Goal: Task Accomplishment & Management: Manage account settings

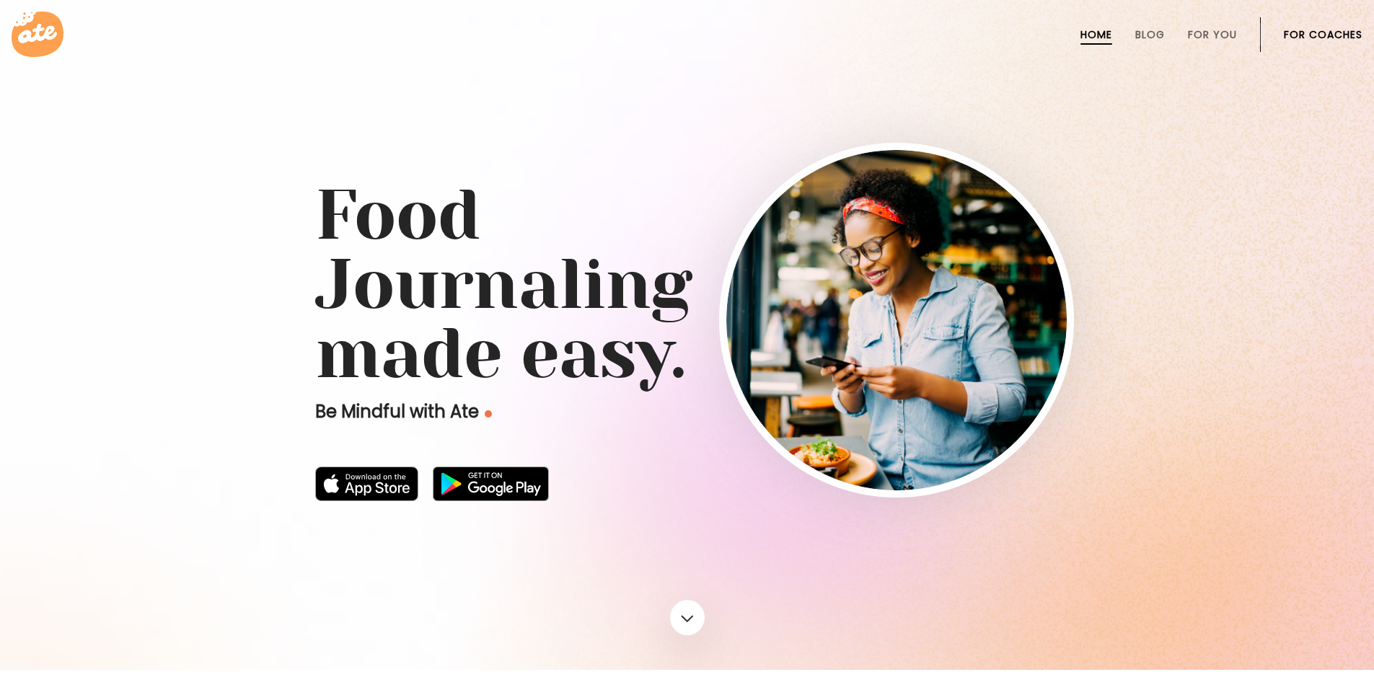
click at [1315, 29] on link "For Coaches" at bounding box center [1323, 35] width 79 height 12
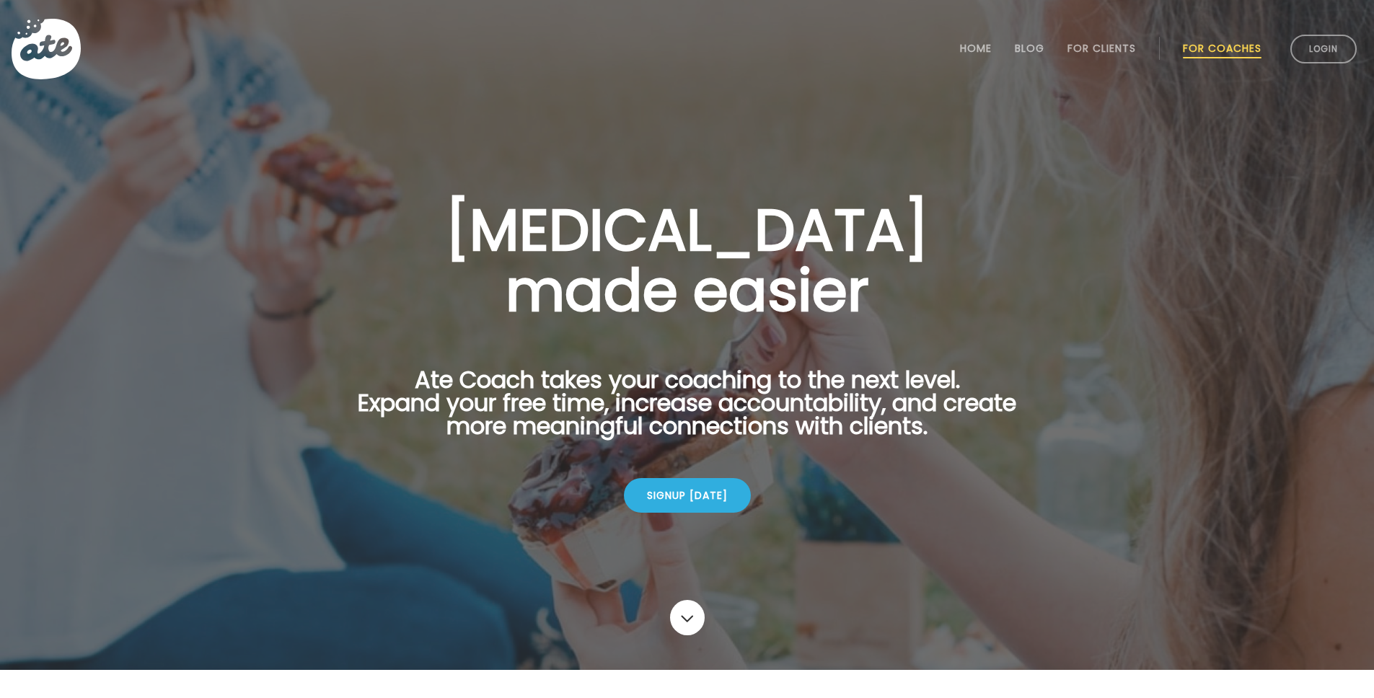
click at [1292, 58] on li "Login" at bounding box center [1323, 48] width 78 height 63
click at [1313, 58] on link "Login" at bounding box center [1323, 49] width 66 height 29
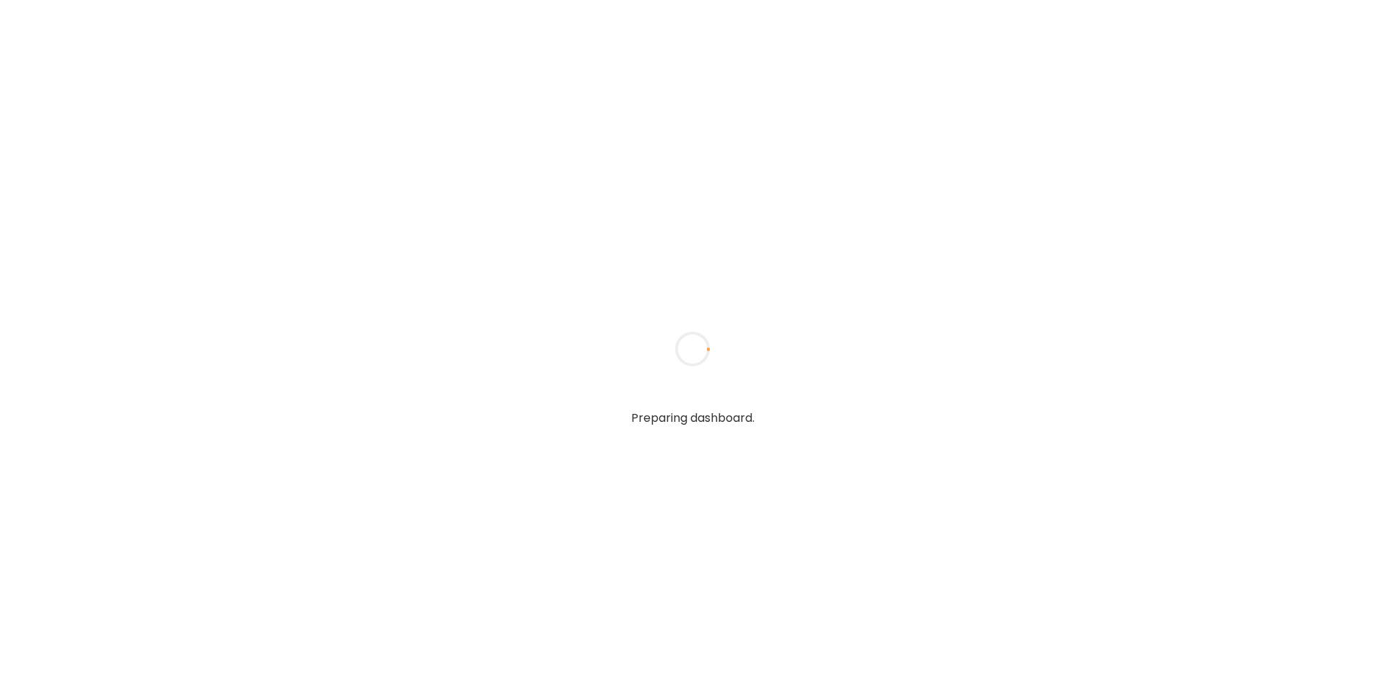
type input "**********"
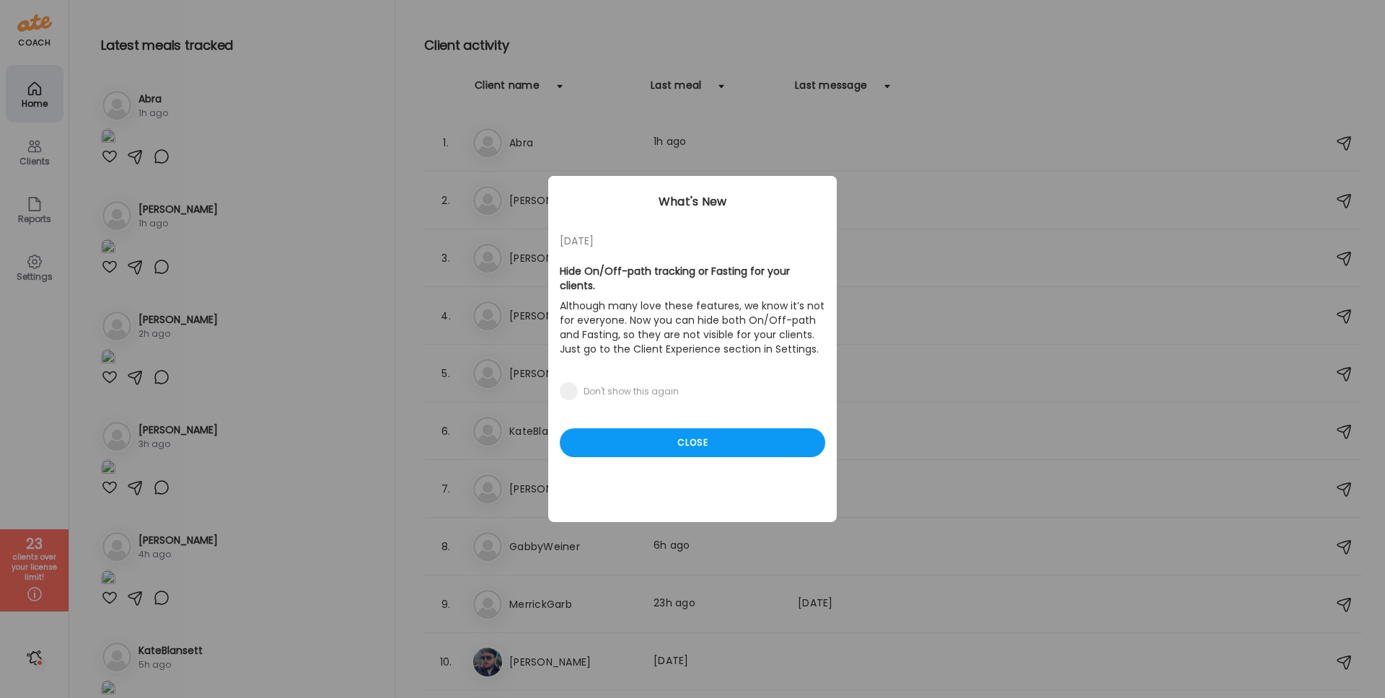
click at [659, 443] on div "05/27/23 Hide On/Off-path tracking or Fasting for your clients. Although many l…" at bounding box center [692, 349] width 288 height 346
click at [659, 433] on div "Close" at bounding box center [692, 442] width 265 height 29
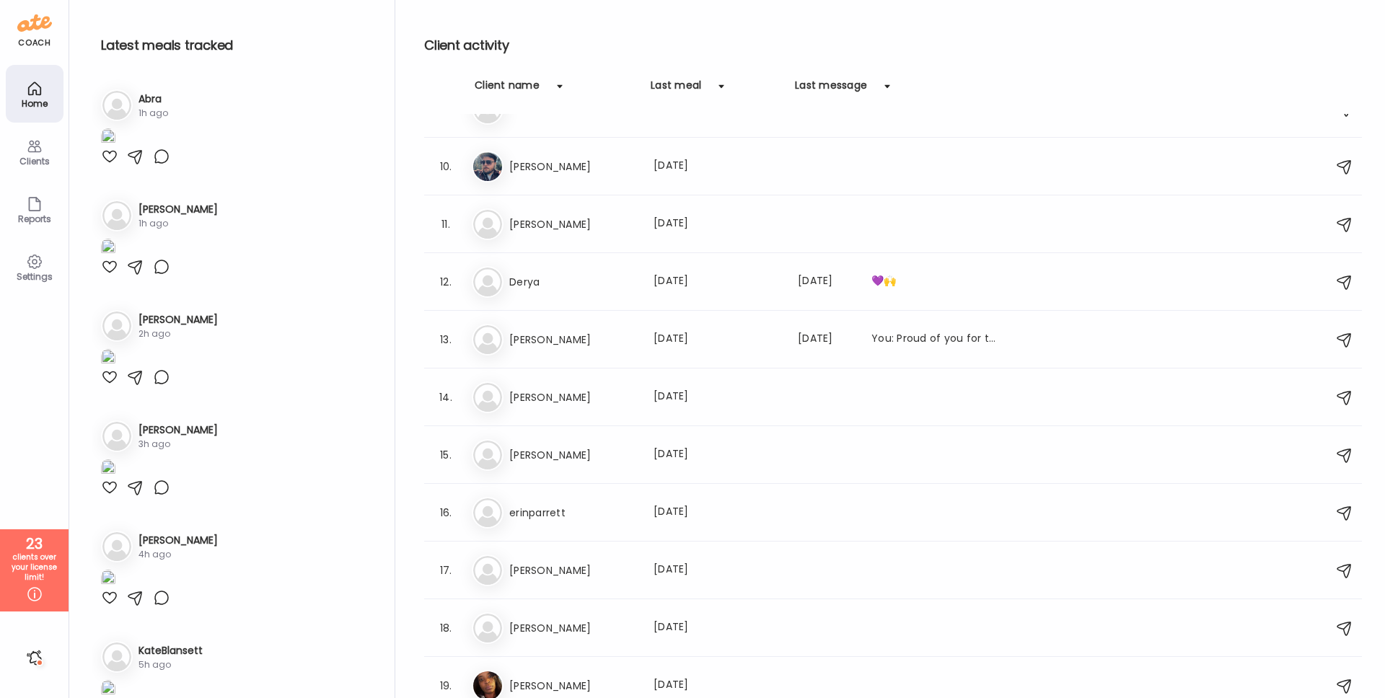
scroll to position [500, 0]
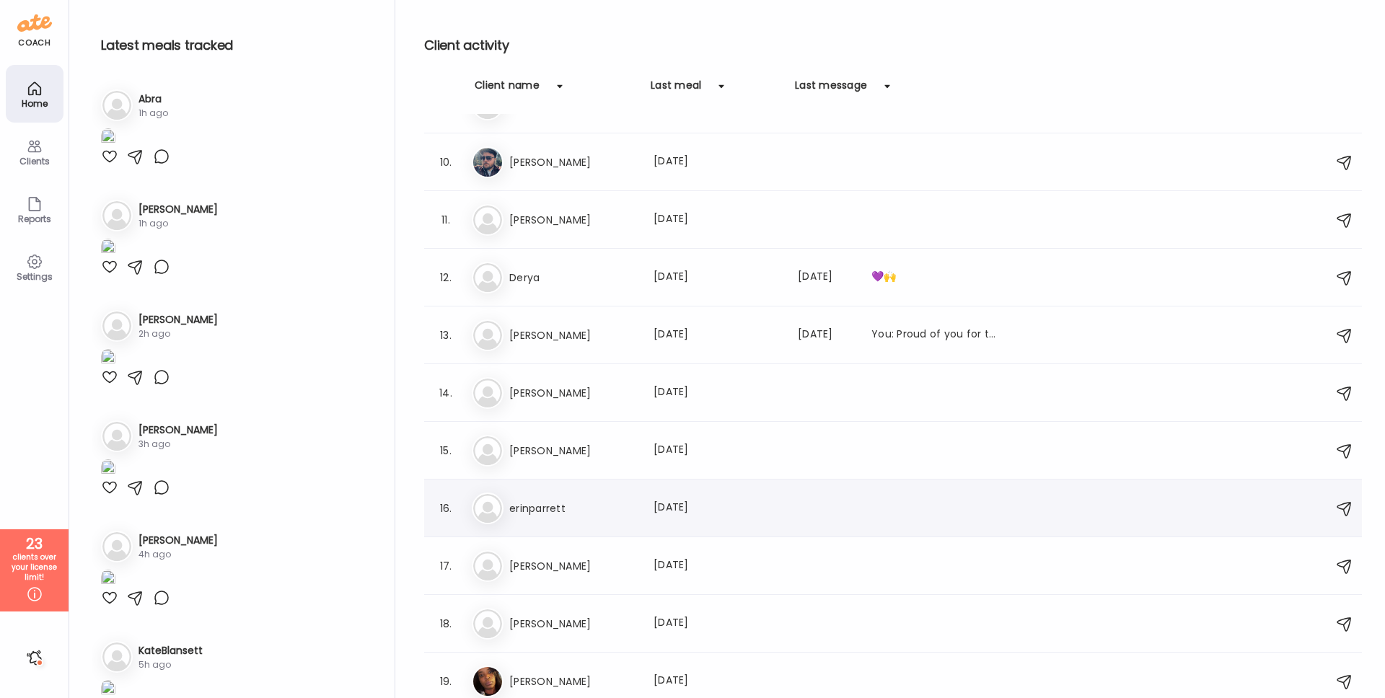
click at [609, 513] on h3 "erinparrett" at bounding box center [572, 508] width 127 height 17
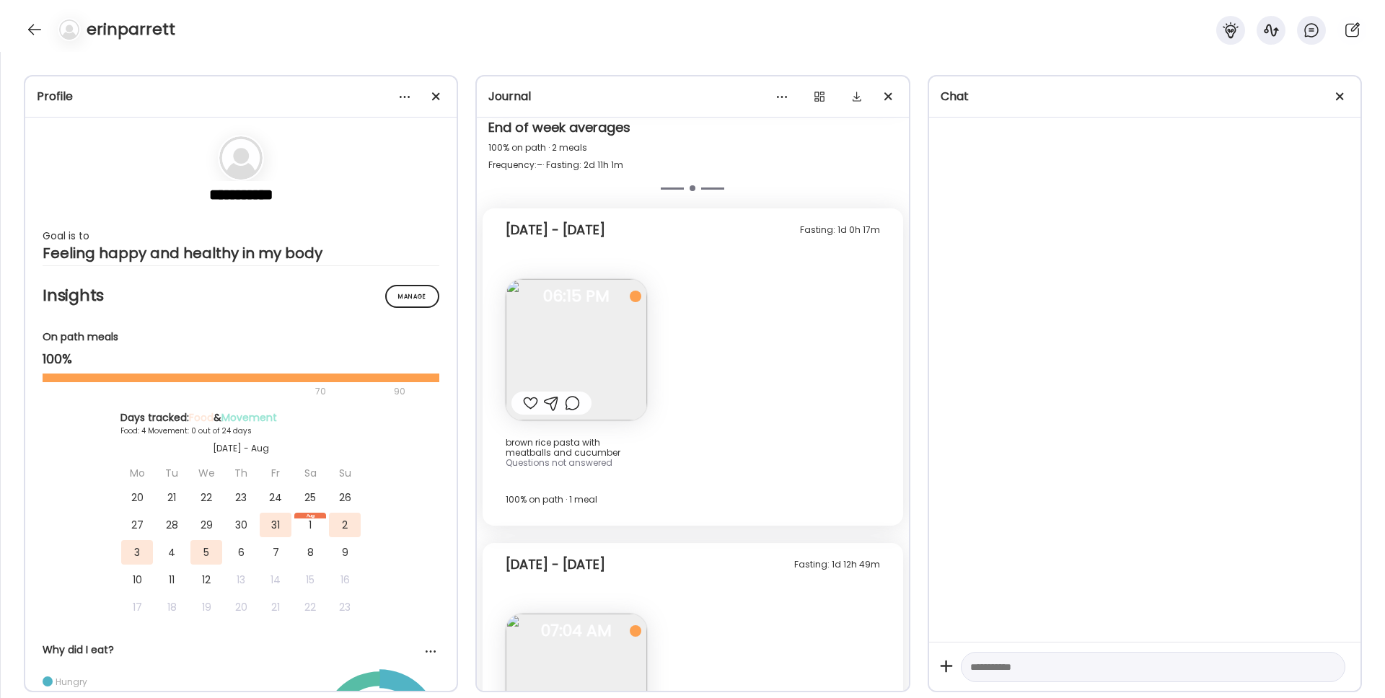
scroll to position [1291, 0]
click at [598, 369] on img at bounding box center [576, 352] width 141 height 141
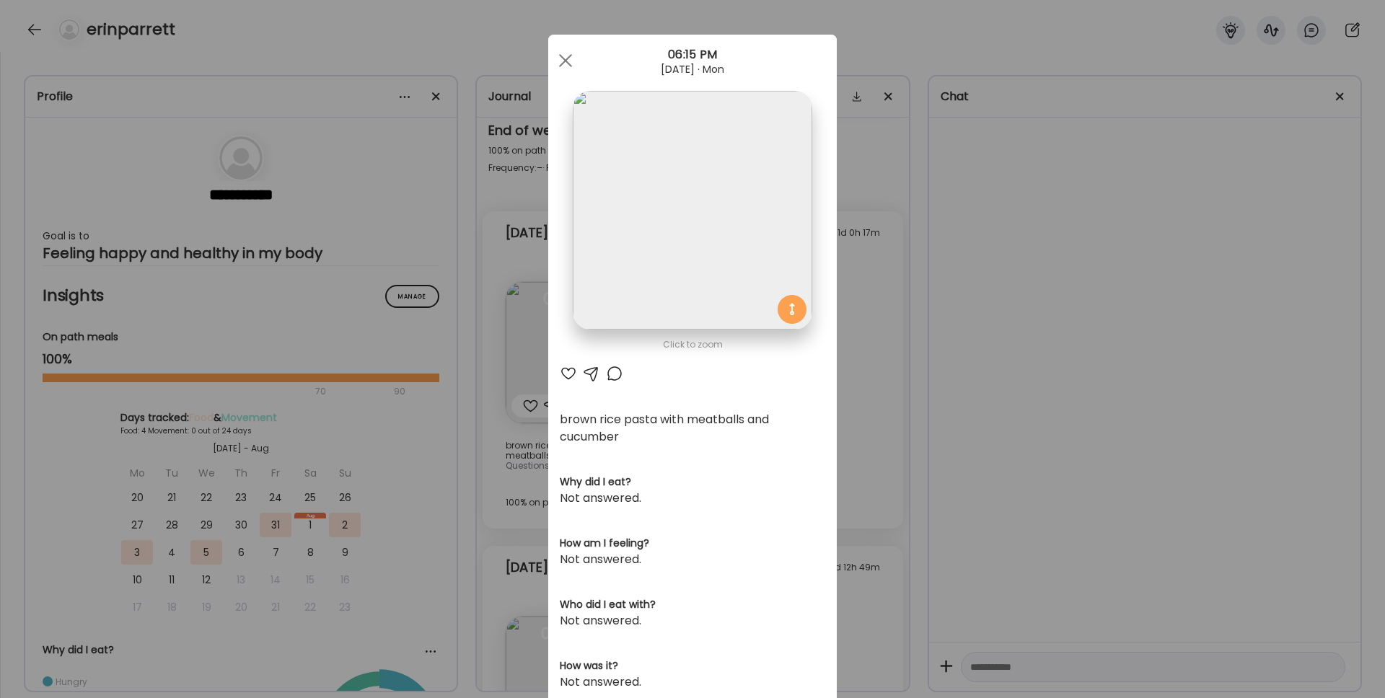
click at [958, 300] on div "Ate Coach Dashboard Wahoo! It’s official Take a moment to set up your Coach Pro…" at bounding box center [692, 349] width 1385 height 698
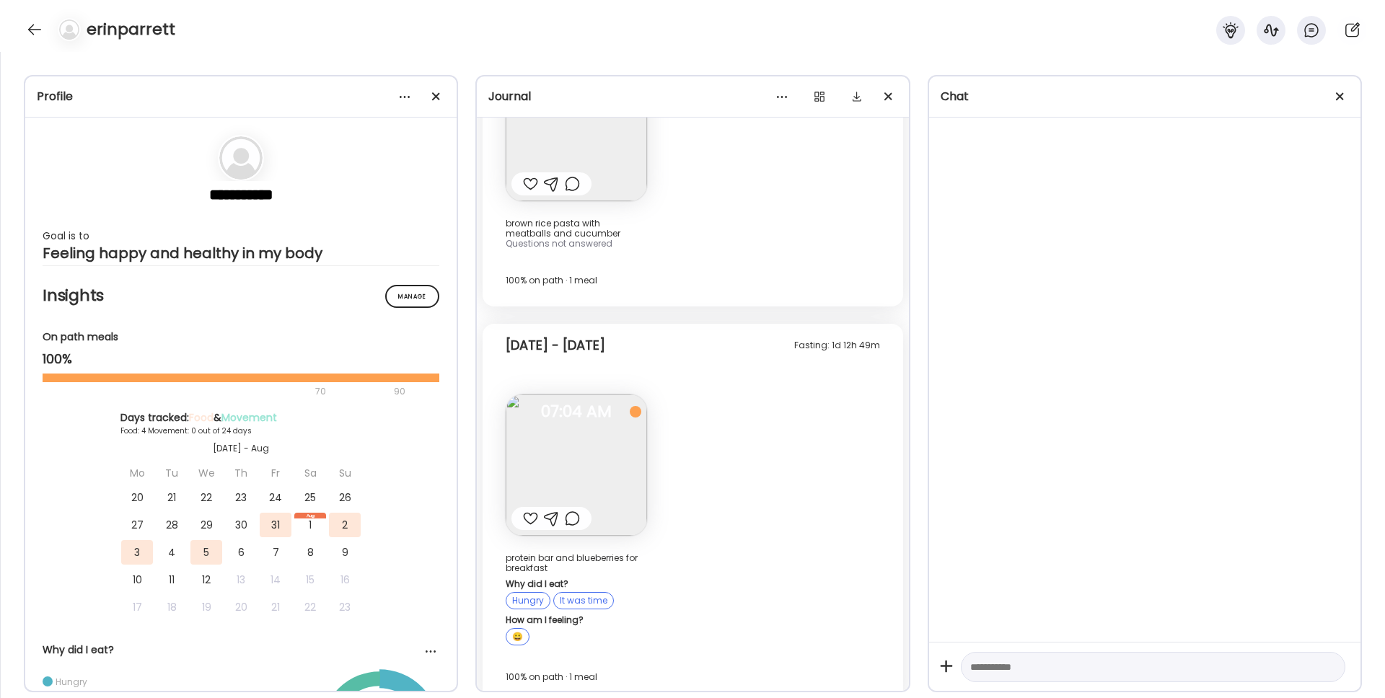
scroll to position [1531, 0]
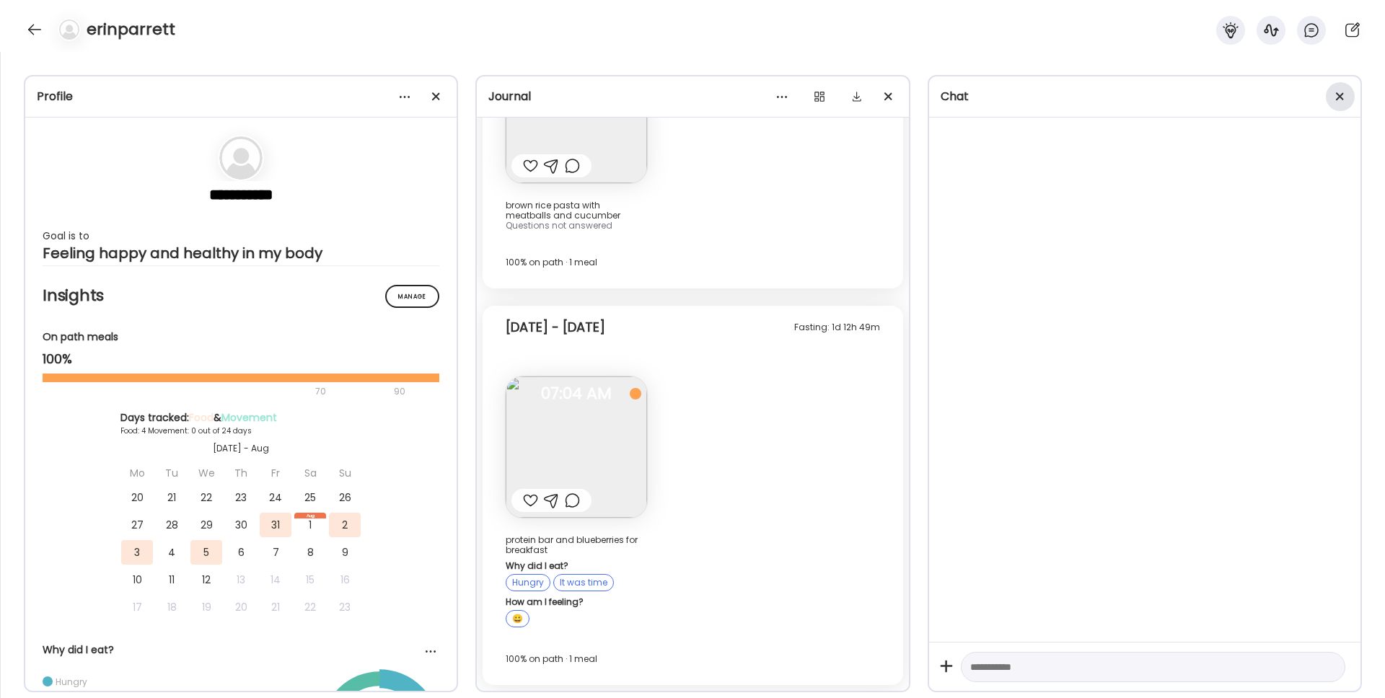
click at [1341, 93] on span at bounding box center [1340, 96] width 8 height 8
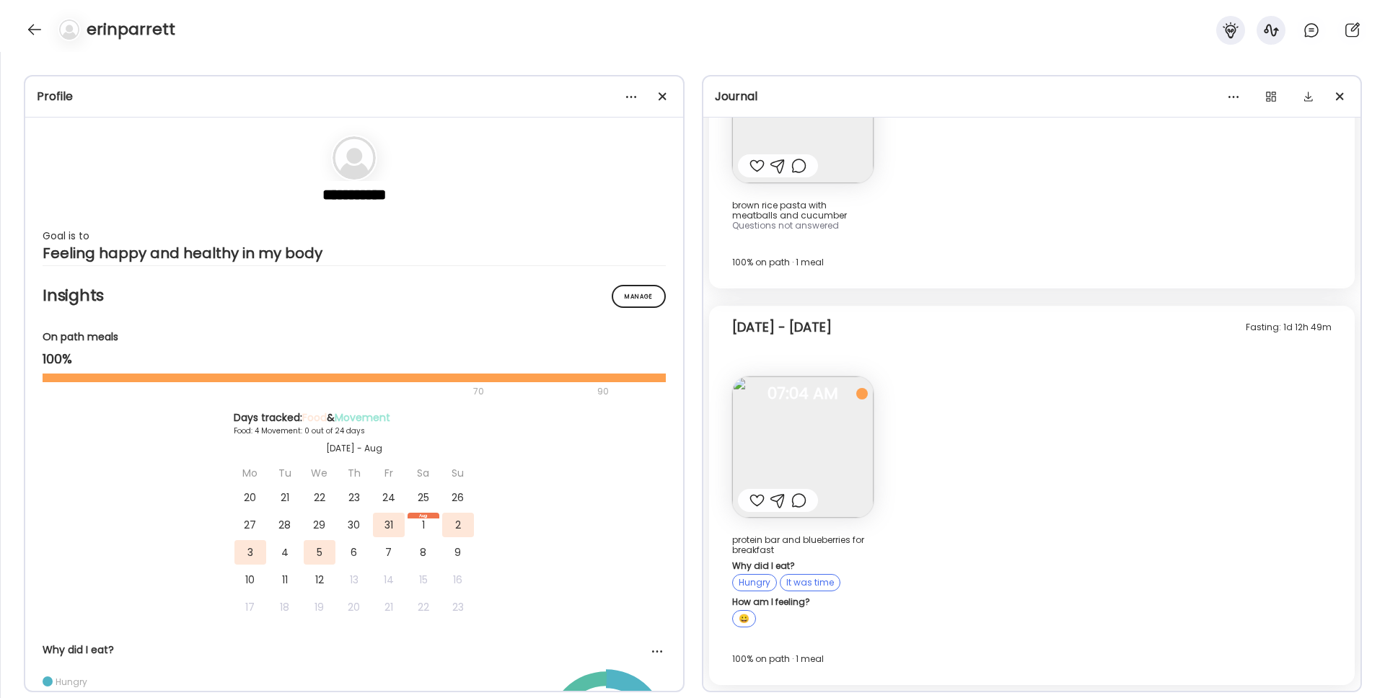
click at [814, 441] on img at bounding box center [802, 446] width 141 height 141
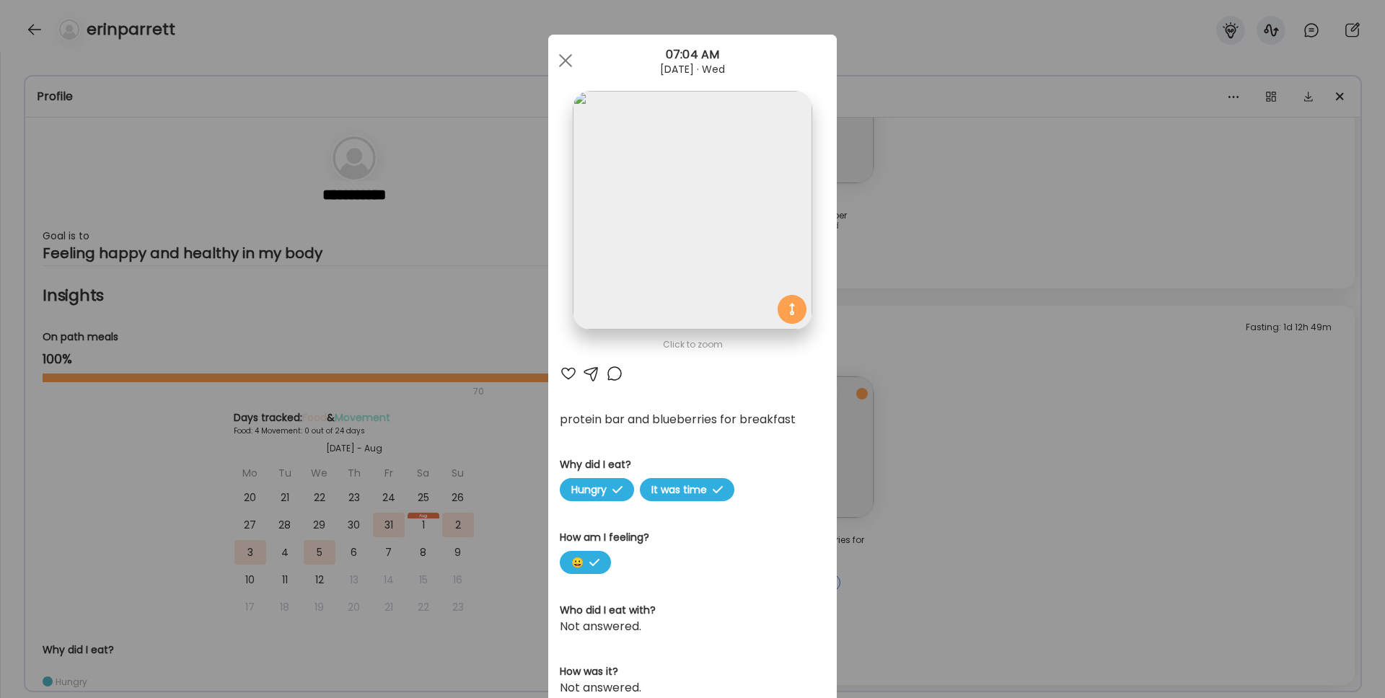
click at [995, 280] on div "Ate Coach Dashboard Wahoo! It’s official Take a moment to set up your Coach Pro…" at bounding box center [692, 349] width 1385 height 698
